Goal: Task Accomplishment & Management: Manage account settings

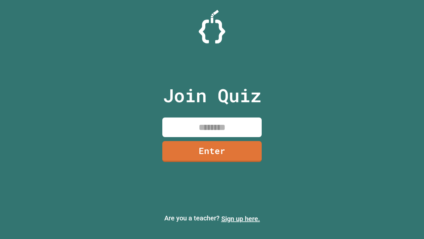
click at [241, 218] on link "Sign up here." at bounding box center [240, 218] width 39 height 8
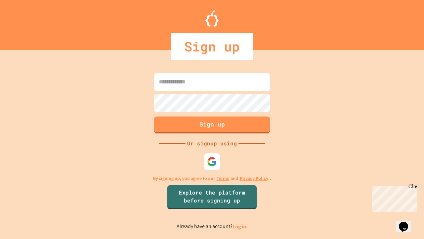
click at [241, 226] on link "Log in." at bounding box center [240, 226] width 15 height 7
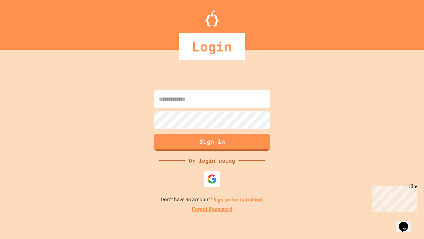
click at [212, 209] on link "Forgot Password" at bounding box center [212, 209] width 40 height 8
